Goal: Task Accomplishment & Management: Use online tool/utility

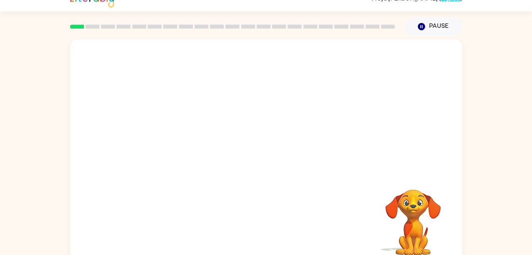
scroll to position [24, 0]
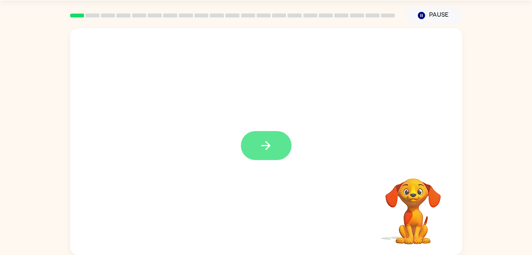
click at [273, 138] on button "button" at bounding box center [266, 145] width 51 height 29
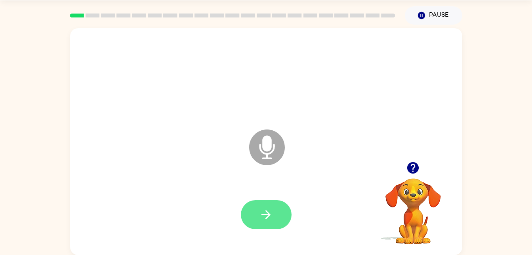
click at [262, 214] on icon "button" at bounding box center [266, 214] width 9 height 9
click at [268, 147] on icon "Microphone The Microphone is here when it is your turn to talk" at bounding box center [306, 156] width 119 height 59
click at [261, 214] on icon "button" at bounding box center [266, 214] width 14 height 14
click at [267, 217] on icon "button" at bounding box center [266, 214] width 9 height 9
click at [281, 228] on button "button" at bounding box center [266, 214] width 51 height 29
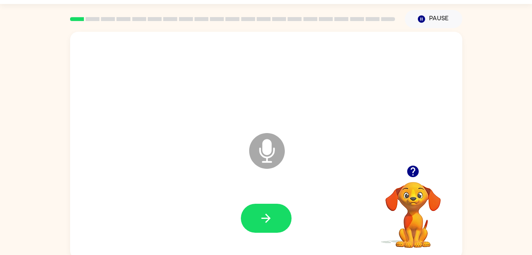
scroll to position [20, 0]
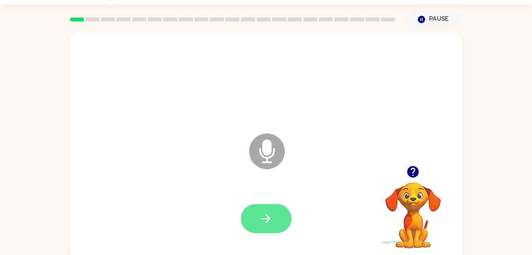
click at [266, 222] on icon "button" at bounding box center [266, 218] width 9 height 9
click at [259, 224] on button "button" at bounding box center [266, 218] width 51 height 29
click at [283, 220] on button "button" at bounding box center [266, 218] width 51 height 29
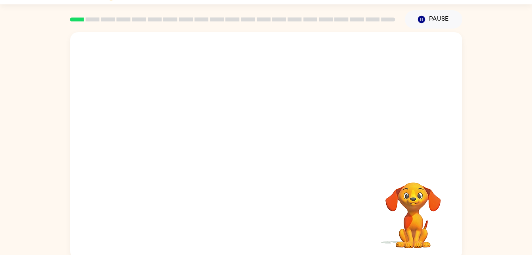
click at [415, 211] on video "Your browser must support playing .mp4 files to use Literably. Please try using…" at bounding box center [413, 209] width 79 height 79
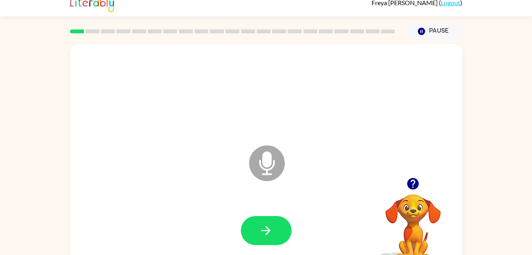
scroll to position [8, 0]
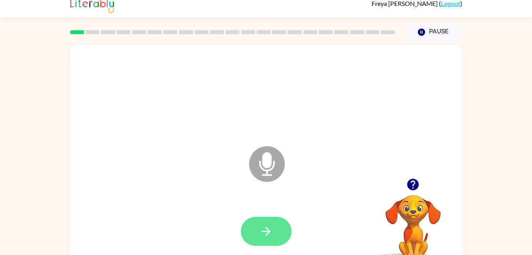
click at [257, 232] on button "button" at bounding box center [266, 230] width 51 height 29
click at [264, 174] on icon "Microphone The Microphone is here when it is your turn to talk" at bounding box center [306, 173] width 119 height 59
click at [268, 162] on icon "Microphone The Microphone is here when it is your turn to talk" at bounding box center [306, 173] width 119 height 59
click at [258, 237] on button "button" at bounding box center [266, 230] width 51 height 29
click at [268, 241] on button "button" at bounding box center [266, 230] width 51 height 29
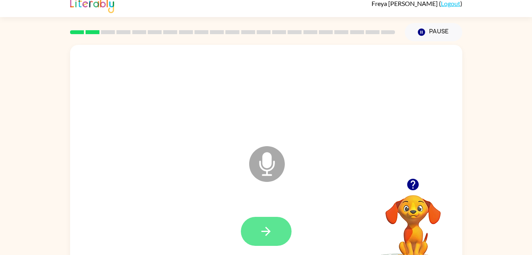
click at [266, 235] on icon "button" at bounding box center [266, 231] width 14 height 14
click at [266, 230] on icon "button" at bounding box center [266, 230] width 9 height 9
click at [358, 201] on icon "Microphone The Microphone is here when it is your turn to talk" at bounding box center [306, 173] width 119 height 59
click at [276, 234] on button "button" at bounding box center [266, 230] width 51 height 29
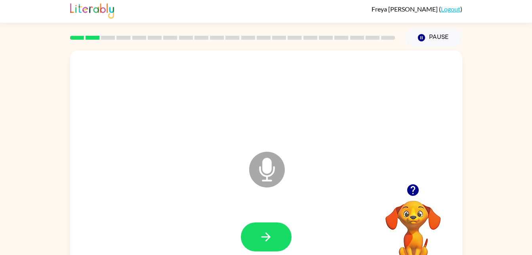
scroll to position [0, 0]
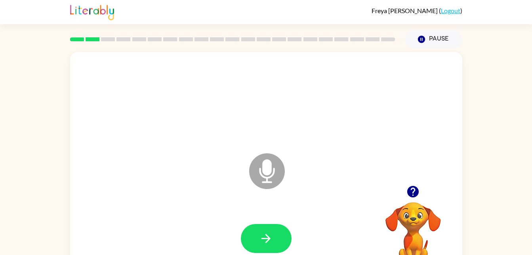
click at [275, 218] on div at bounding box center [266, 238] width 377 height 65
click at [271, 235] on icon "button" at bounding box center [266, 238] width 14 height 14
click at [336, 220] on div at bounding box center [266, 238] width 377 height 65
click at [277, 240] on button "button" at bounding box center [266, 238] width 51 height 29
click at [272, 239] on icon "button" at bounding box center [266, 238] width 14 height 14
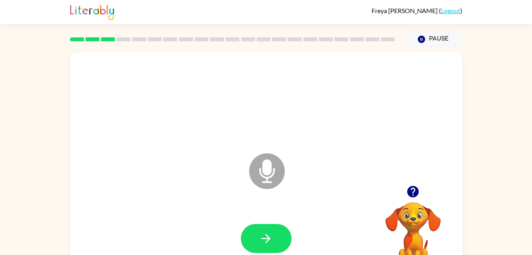
scroll to position [0, 0]
click at [411, 227] on video "Your browser must support playing .mp4 files to use Literably. Please try using…" at bounding box center [413, 229] width 79 height 79
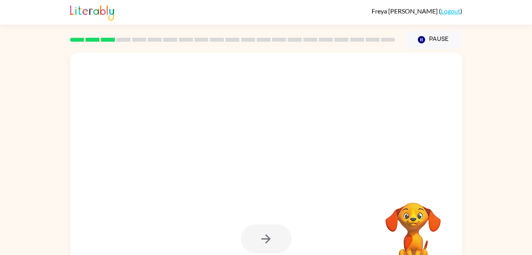
click at [341, 138] on div at bounding box center [247, 151] width 339 height 29
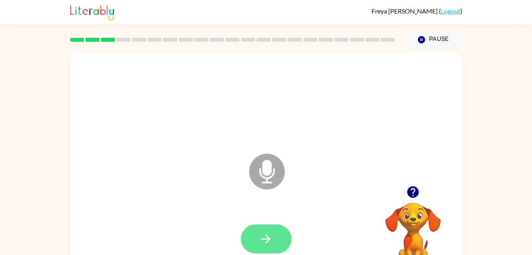
click at [276, 234] on button "button" at bounding box center [266, 238] width 51 height 29
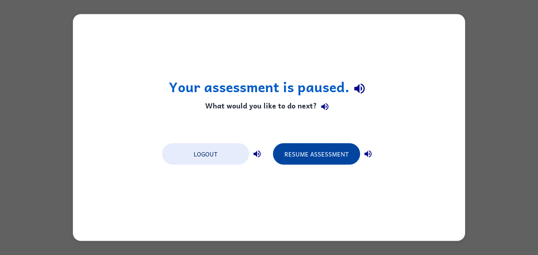
click at [344, 155] on button "Resume Assessment" at bounding box center [316, 153] width 87 height 21
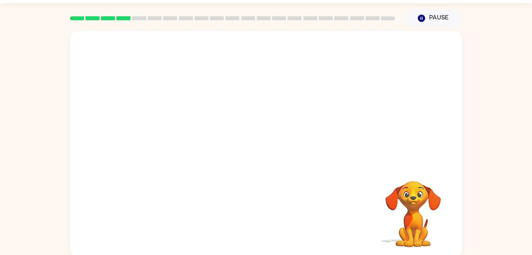
scroll to position [24, 0]
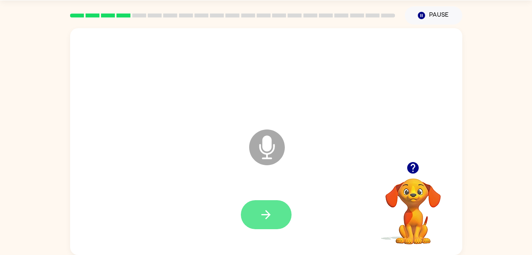
click at [274, 219] on button "button" at bounding box center [266, 214] width 51 height 29
click at [274, 210] on button "button" at bounding box center [266, 214] width 51 height 29
click at [264, 220] on icon "button" at bounding box center [266, 214] width 14 height 14
click at [274, 221] on button "button" at bounding box center [266, 214] width 51 height 29
click at [257, 217] on button "button" at bounding box center [266, 214] width 51 height 29
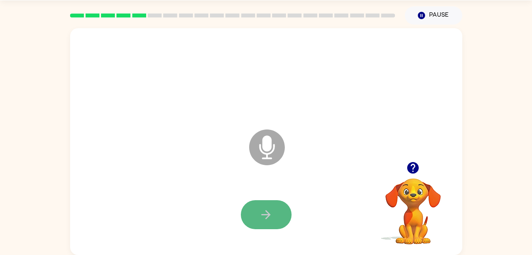
click at [272, 202] on button "button" at bounding box center [266, 214] width 51 height 29
click at [245, 226] on div at bounding box center [266, 214] width 51 height 29
click at [263, 210] on icon "button" at bounding box center [266, 214] width 14 height 14
click at [274, 217] on button "button" at bounding box center [266, 214] width 51 height 29
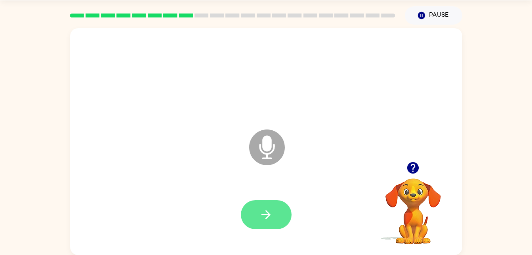
click at [263, 226] on button "button" at bounding box center [266, 214] width 51 height 29
click at [273, 222] on button "button" at bounding box center [266, 214] width 51 height 29
click at [286, 221] on button "button" at bounding box center [266, 214] width 51 height 29
click at [281, 215] on button "button" at bounding box center [266, 214] width 51 height 29
click at [262, 149] on icon at bounding box center [267, 147] width 36 height 36
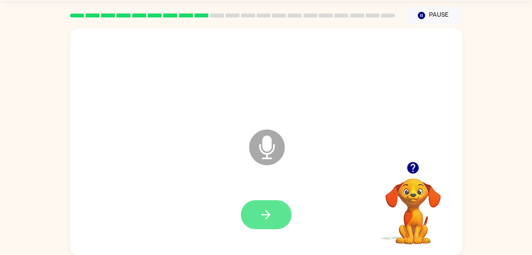
click at [264, 215] on icon "button" at bounding box center [266, 214] width 14 height 14
click at [273, 228] on button "button" at bounding box center [266, 214] width 51 height 29
click at [275, 214] on button "button" at bounding box center [266, 214] width 51 height 29
click at [271, 213] on icon "button" at bounding box center [266, 214] width 14 height 14
click at [263, 150] on icon at bounding box center [267, 147] width 36 height 36
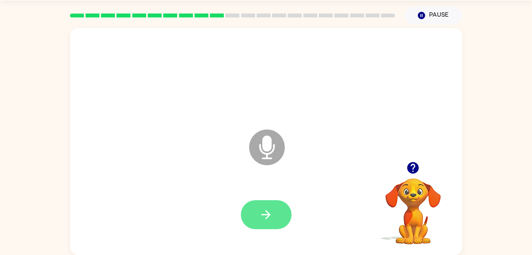
click at [258, 210] on button "button" at bounding box center [266, 214] width 51 height 29
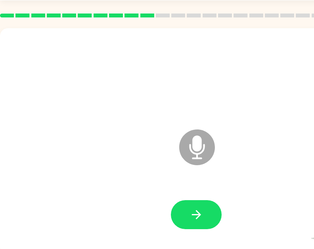
click at [280, 131] on icon "Microphone The Microphone is here when it is your turn to talk" at bounding box center [236, 156] width 119 height 59
click at [267, 152] on icon "Microphone The Microphone is here when it is your turn to talk" at bounding box center [236, 156] width 119 height 59
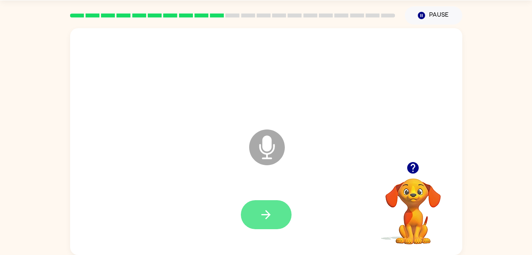
click at [276, 218] on button "button" at bounding box center [266, 214] width 51 height 29
click at [281, 220] on button "button" at bounding box center [266, 214] width 51 height 29
click at [275, 215] on button "button" at bounding box center [266, 214] width 51 height 29
click at [264, 214] on icon "button" at bounding box center [266, 214] width 9 height 9
click at [265, 153] on icon "Microphone The Microphone is here when it is your turn to talk" at bounding box center [306, 156] width 119 height 59
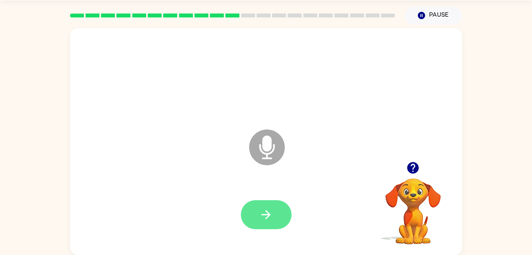
click at [264, 222] on button "button" at bounding box center [266, 214] width 51 height 29
click at [272, 213] on icon "button" at bounding box center [266, 214] width 14 height 14
click at [268, 206] on button "button" at bounding box center [266, 214] width 51 height 29
click at [256, 212] on button "button" at bounding box center [266, 214] width 51 height 29
click at [266, 213] on icon "button" at bounding box center [266, 214] width 14 height 14
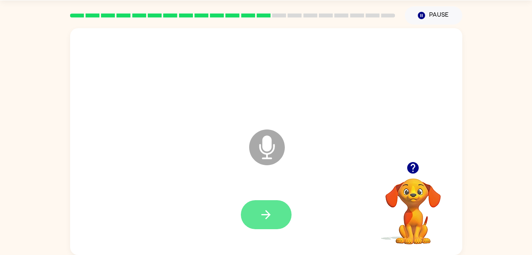
click at [253, 211] on button "button" at bounding box center [266, 214] width 51 height 29
click at [278, 225] on button "button" at bounding box center [266, 214] width 51 height 29
click at [260, 228] on button "button" at bounding box center [266, 214] width 51 height 29
click at [289, 216] on button "button" at bounding box center [266, 214] width 51 height 29
click at [261, 215] on icon "button" at bounding box center [266, 214] width 14 height 14
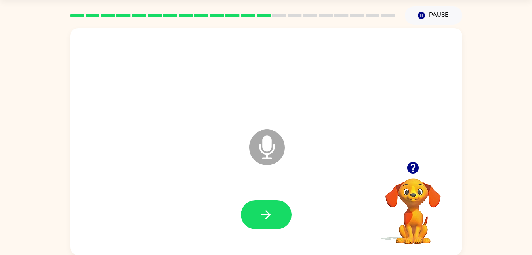
click at [279, 182] on icon "Microphone The Microphone is here when it is your turn to talk" at bounding box center [306, 156] width 119 height 59
click at [261, 228] on button "button" at bounding box center [266, 214] width 51 height 29
click at [253, 204] on div at bounding box center [266, 214] width 51 height 29
click at [259, 220] on icon "button" at bounding box center [266, 214] width 14 height 14
click at [262, 212] on icon "button" at bounding box center [266, 214] width 14 height 14
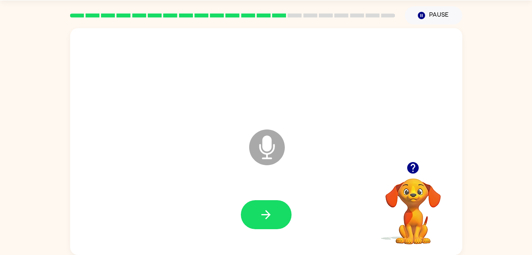
click at [268, 147] on icon "Microphone The Microphone is here when it is your turn to talk" at bounding box center [306, 156] width 119 height 59
click at [271, 211] on icon "button" at bounding box center [266, 214] width 14 height 14
click at [257, 212] on button "button" at bounding box center [266, 214] width 51 height 29
click at [264, 212] on icon "button" at bounding box center [266, 214] width 14 height 14
click at [272, 203] on button "button" at bounding box center [266, 214] width 51 height 29
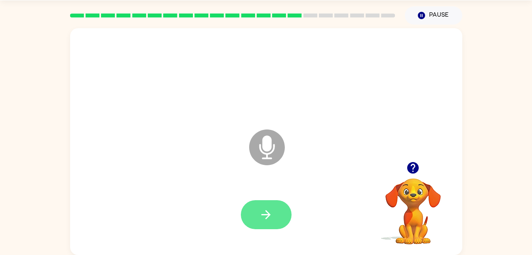
click at [282, 227] on button "button" at bounding box center [266, 214] width 51 height 29
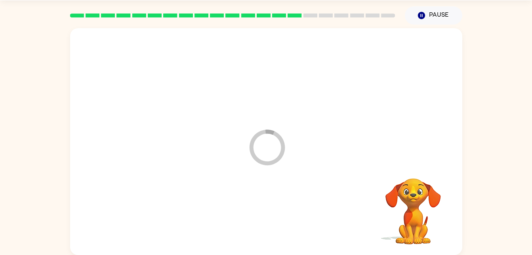
click at [278, 208] on div at bounding box center [266, 214] width 377 height 65
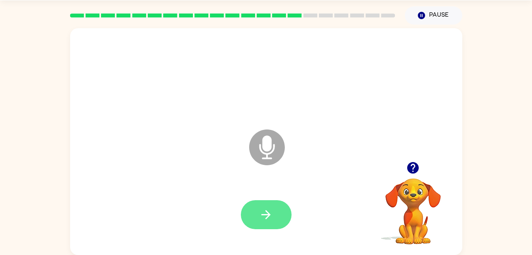
click at [264, 209] on icon "button" at bounding box center [266, 214] width 14 height 14
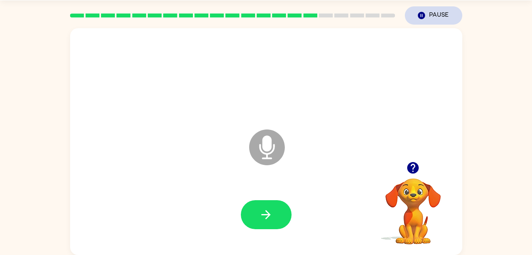
click at [422, 7] on button "Pause Pause" at bounding box center [433, 15] width 57 height 18
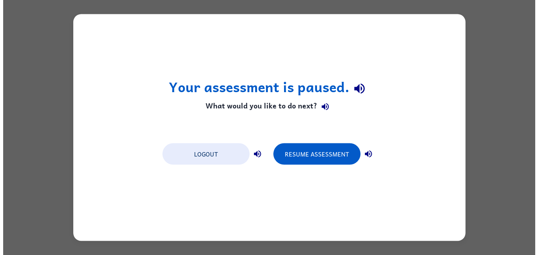
scroll to position [0, 0]
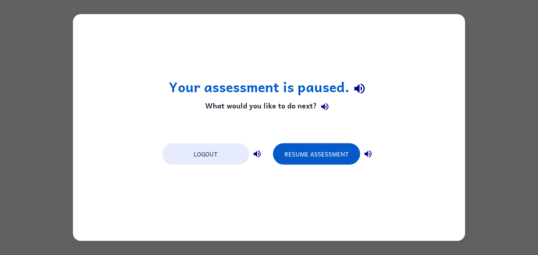
click at [368, 97] on h1 "Your assessment is paused." at bounding box center [269, 88] width 201 height 20
click at [364, 91] on icon "button" at bounding box center [359, 88] width 10 height 10
click at [323, 111] on icon "button" at bounding box center [325, 106] width 10 height 10
click at [263, 156] on button "button" at bounding box center [257, 154] width 16 height 16
click at [371, 155] on icon "button" at bounding box center [368, 153] width 7 height 7
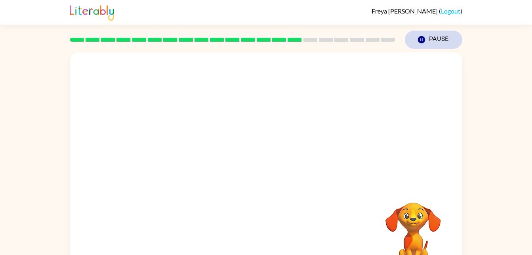
click at [450, 39] on button "Pause Pause" at bounding box center [433, 40] width 57 height 18
